Goal: Task Accomplishment & Management: Use online tool/utility

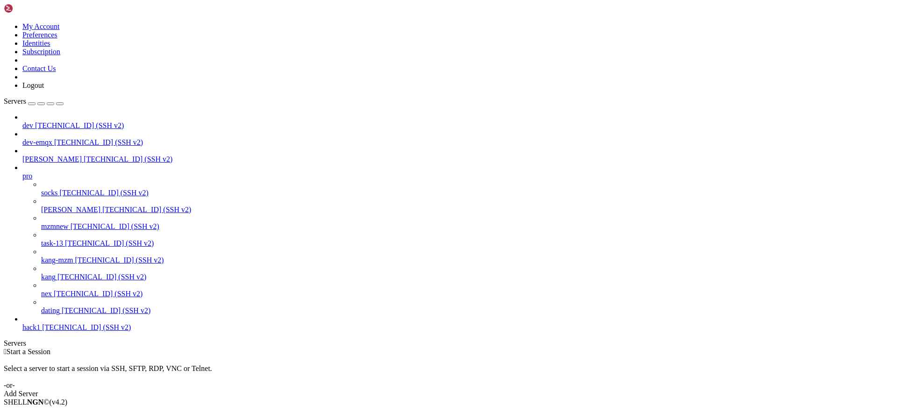
click at [60, 314] on span "dating" at bounding box center [50, 310] width 19 height 8
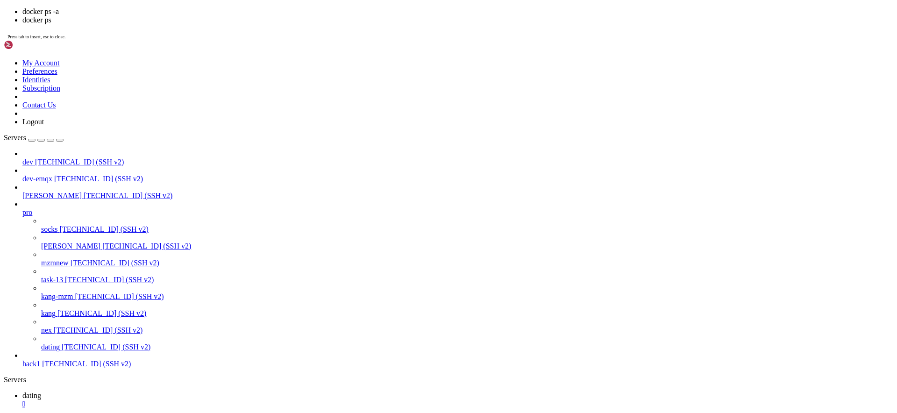
scroll to position [792, 0]
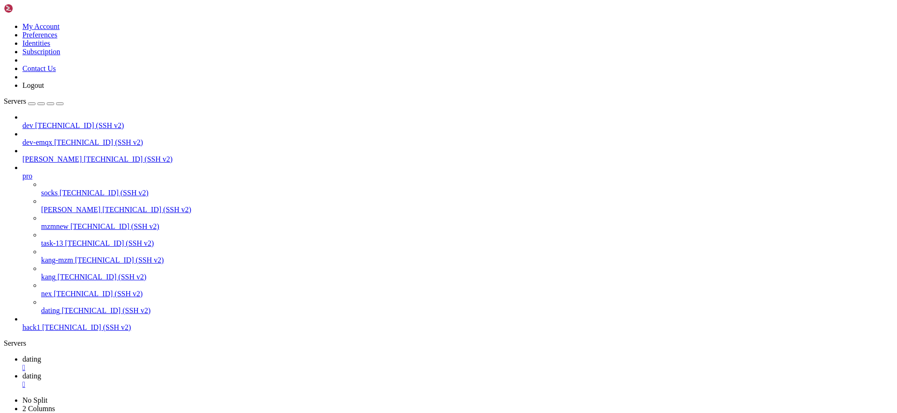
type input "/root/deploy"
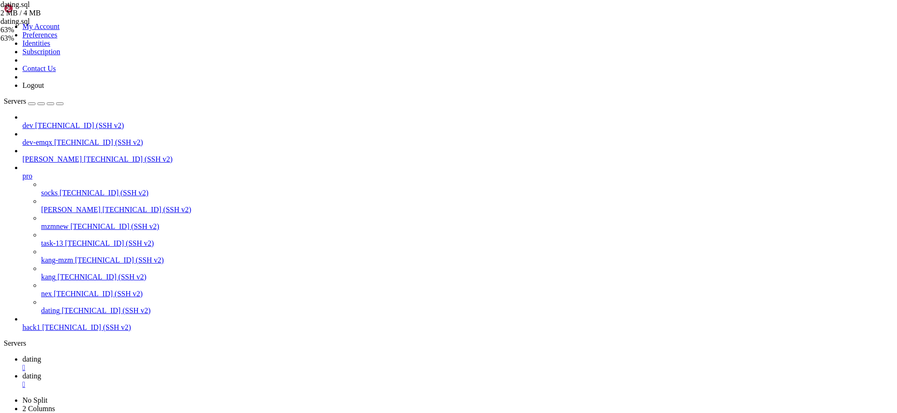
drag, startPoint x: 803, startPoint y: 85, endPoint x: 761, endPoint y: 91, distance: 42.4
click at [831, 91] on div "dating.sql 4 MB Complete" at bounding box center [448, 206] width 897 height 413
click at [71, 298] on span "[TECHNICAL_ID] (SSH v2)" at bounding box center [98, 294] width 89 height 8
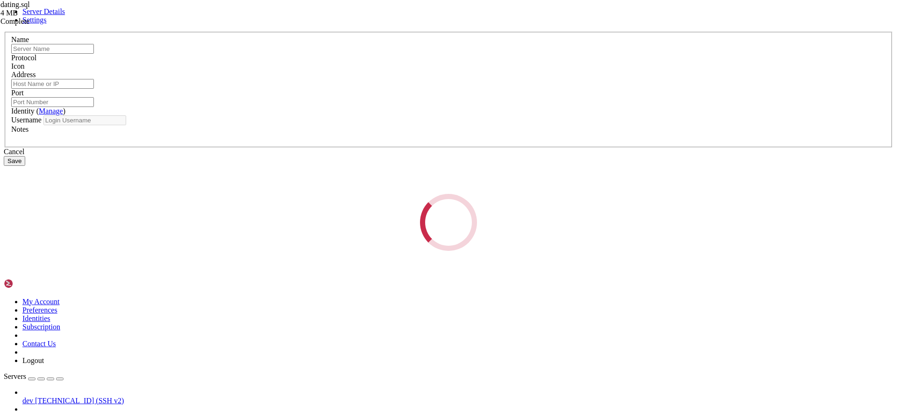
type input "nex"
type input "[TECHNICAL_ID]"
type input "22"
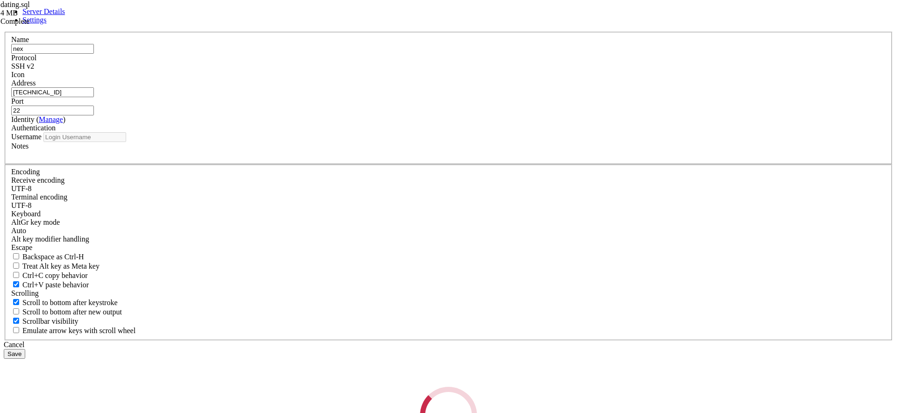
type input "root"
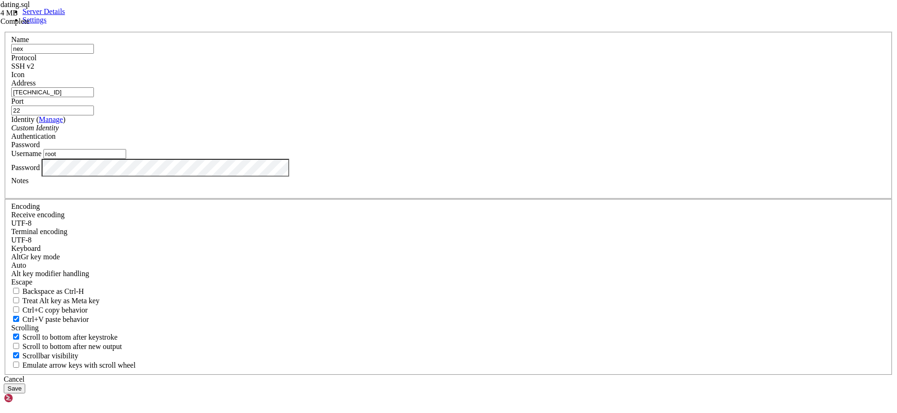
click at [94, 97] on input "[TECHNICAL_ID]" at bounding box center [52, 92] width 83 height 10
